Goal: Communication & Community: Answer question/provide support

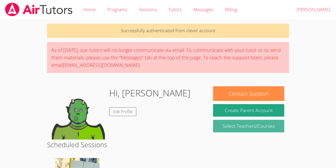
click at [225, 129] on link "Select Teachers/Courses" at bounding box center [248, 126] width 71 height 13
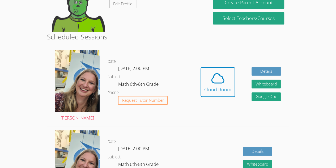
scroll to position [108, 0]
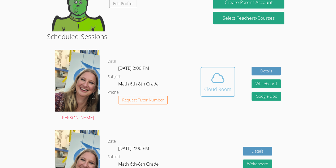
click at [215, 91] on div "Cloud Room" at bounding box center [218, 88] width 27 height 7
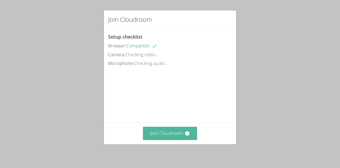
click at [172, 137] on button "Join Cloudroom" at bounding box center [170, 133] width 55 height 13
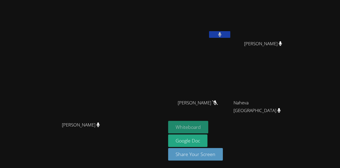
click at [205, 127] on button "Whiteboard" at bounding box center [188, 127] width 40 height 13
click at [209, 126] on button "Whiteboard" at bounding box center [188, 127] width 40 height 13
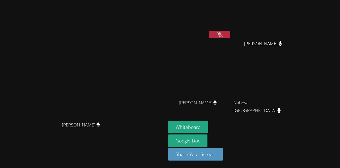
click at [231, 37] on button at bounding box center [219, 34] width 21 height 7
drag, startPoint x: 263, startPoint y: 37, endPoint x: 255, endPoint y: 34, distance: 8.2
click at [231, 36] on button at bounding box center [219, 34] width 21 height 7
click at [231, 35] on button at bounding box center [219, 34] width 21 height 7
click at [69, 109] on video at bounding box center [83, 73] width 80 height 91
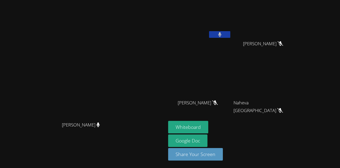
click at [1, 32] on main "[PERSON_NAME] [PERSON_NAME]" at bounding box center [83, 84] width 166 height 168
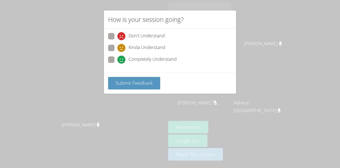
click at [118, 64] on span at bounding box center [118, 64] width 0 height 0
click at [118, 59] on input "Completely Understand" at bounding box center [120, 58] width 5 height 5
radio input "true"
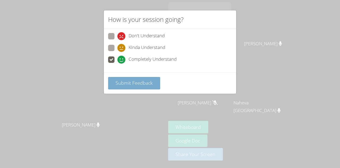
click at [139, 86] on button "Submit Feedback" at bounding box center [134, 83] width 52 height 13
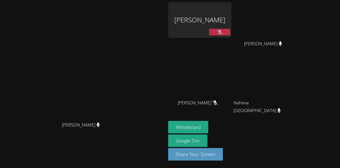
click at [223, 34] on icon at bounding box center [220, 32] width 6 height 5
